Goal: Task Accomplishment & Management: Manage account settings

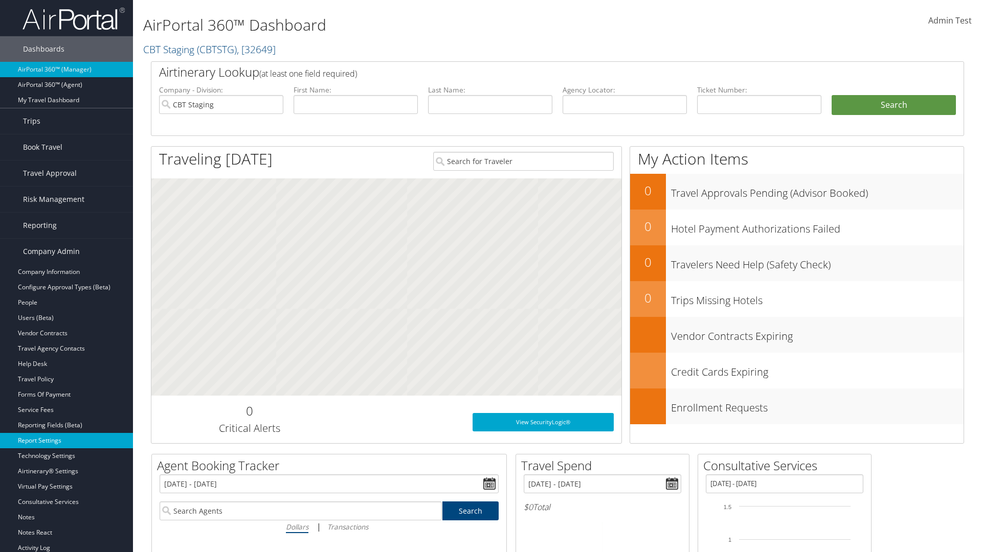
click at [66, 441] on link "Report Settings" at bounding box center [66, 440] width 133 height 15
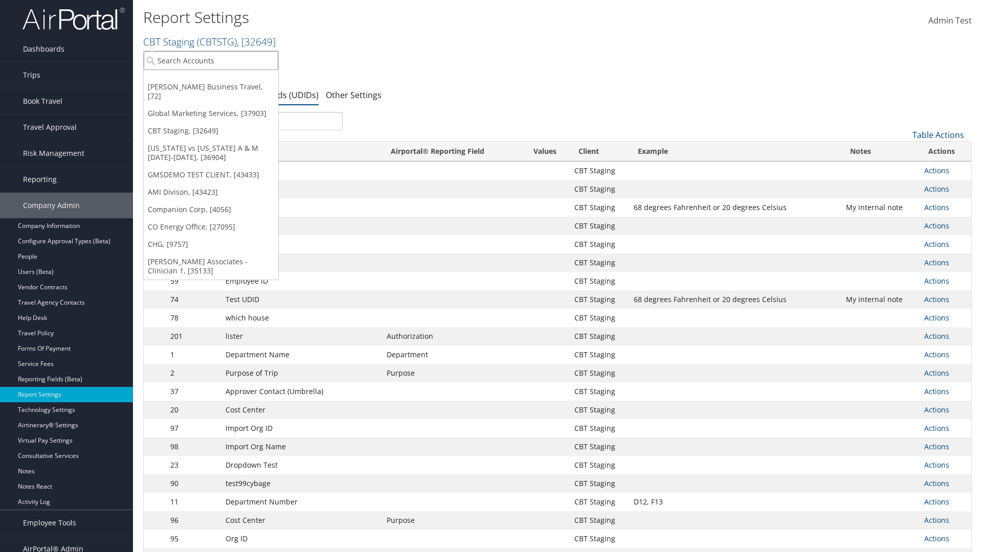
click at [211, 60] on input "search" at bounding box center [211, 60] width 134 height 19
type input "CBTSTG"
click at [211, 79] on div "CBT Staging (CBTSTG), [32649]" at bounding box center [211, 79] width 146 height 9
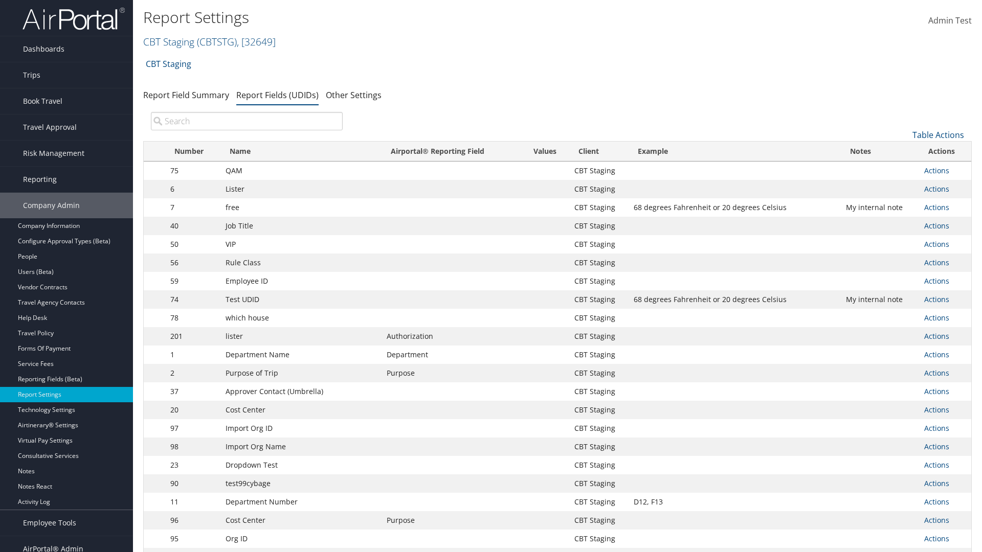
click at [246, 121] on input "search" at bounding box center [247, 121] width 192 height 18
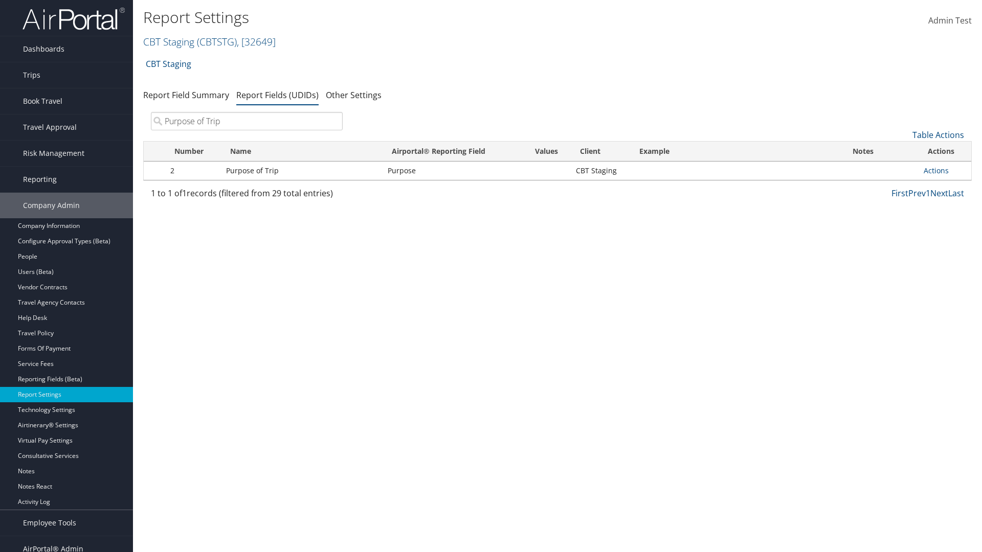
type input "Purpose of Trip"
click at [936, 170] on link "Actions" at bounding box center [936, 171] width 25 height 10
click at [0, 0] on link "Edit" at bounding box center [0, 0] width 0 height 0
select select "20"
select select "both"
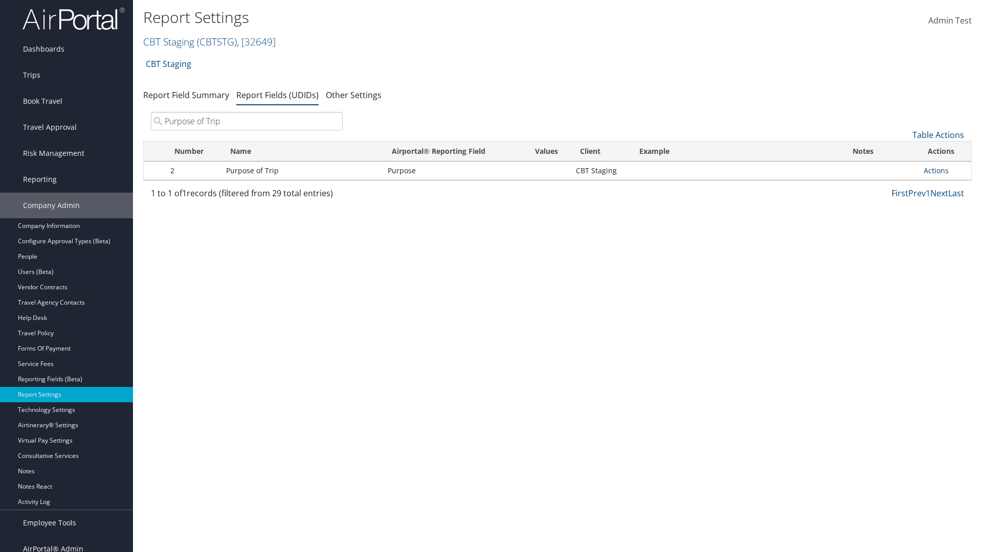
select select "trip"
